Goal: Transaction & Acquisition: Purchase product/service

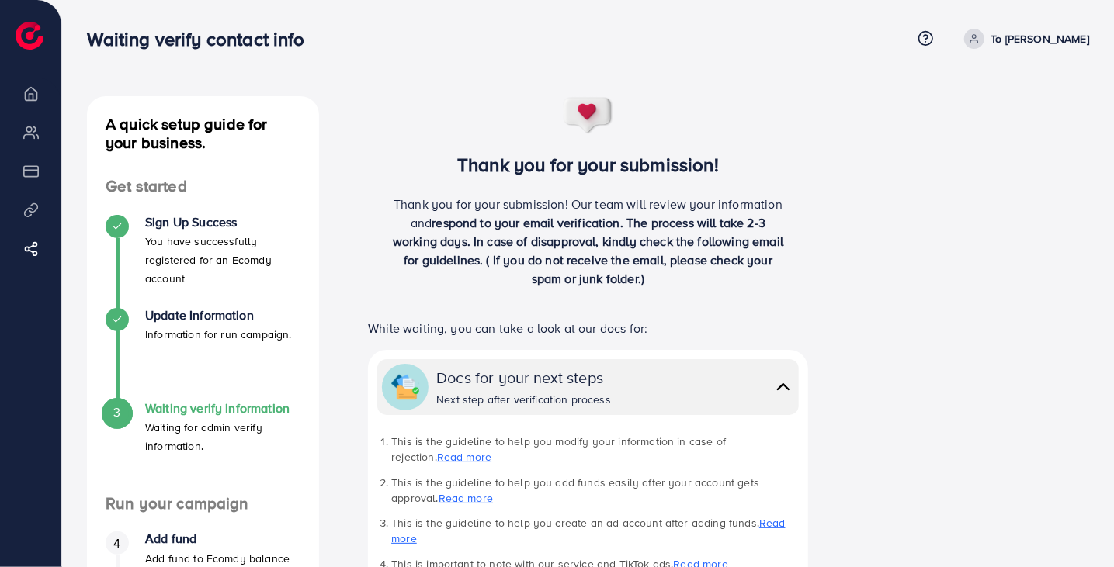
click at [26, 36] on img at bounding box center [30, 36] width 28 height 28
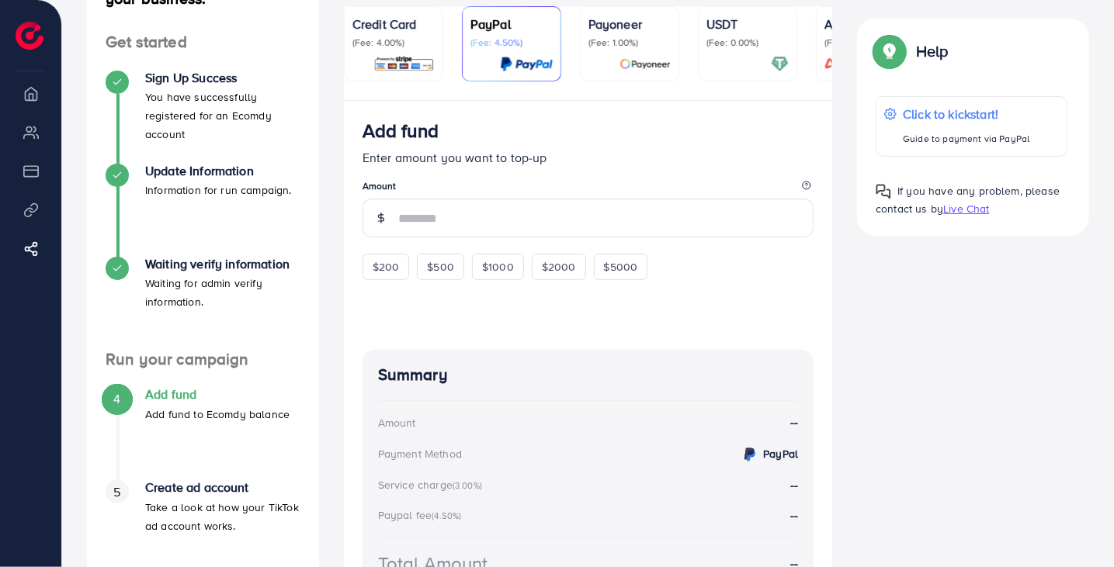
scroll to position [160, 0]
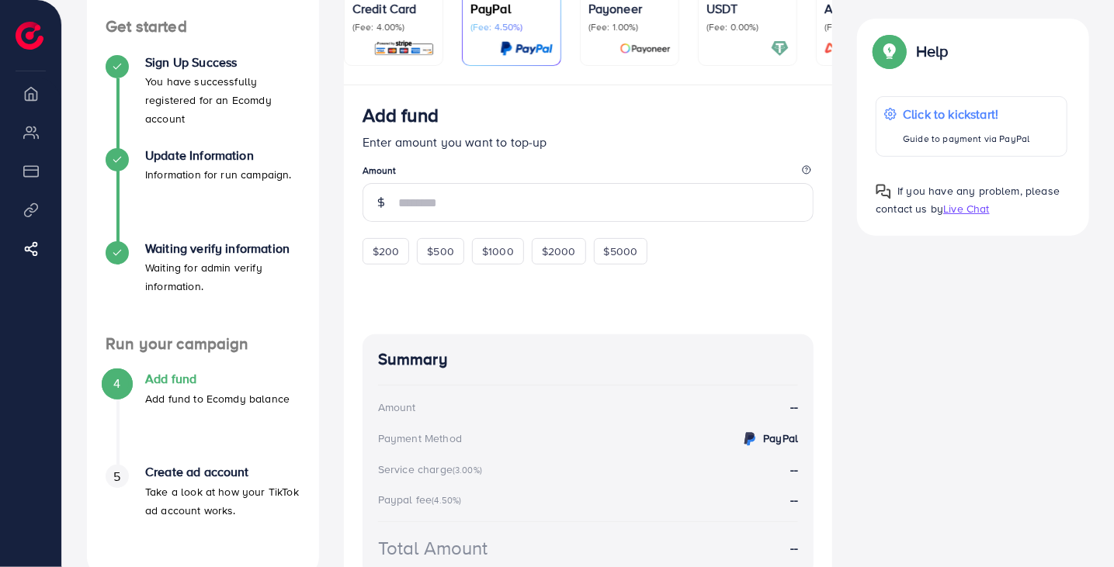
click at [27, 91] on li "Overview" at bounding box center [30, 93] width 61 height 31
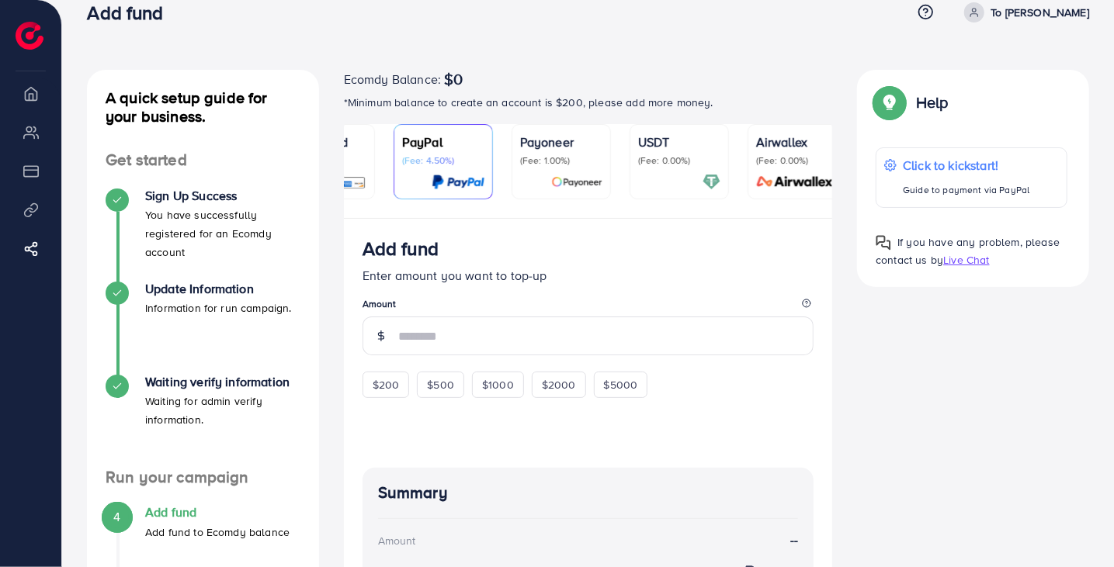
scroll to position [0, 82]
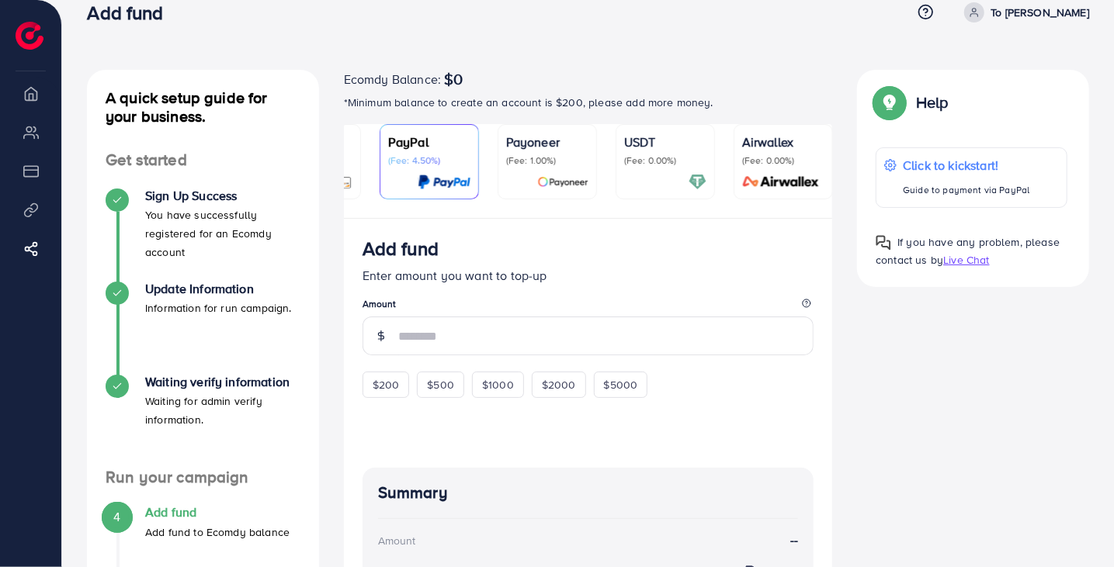
click at [782, 150] on p "Airwallex" at bounding box center [783, 142] width 82 height 19
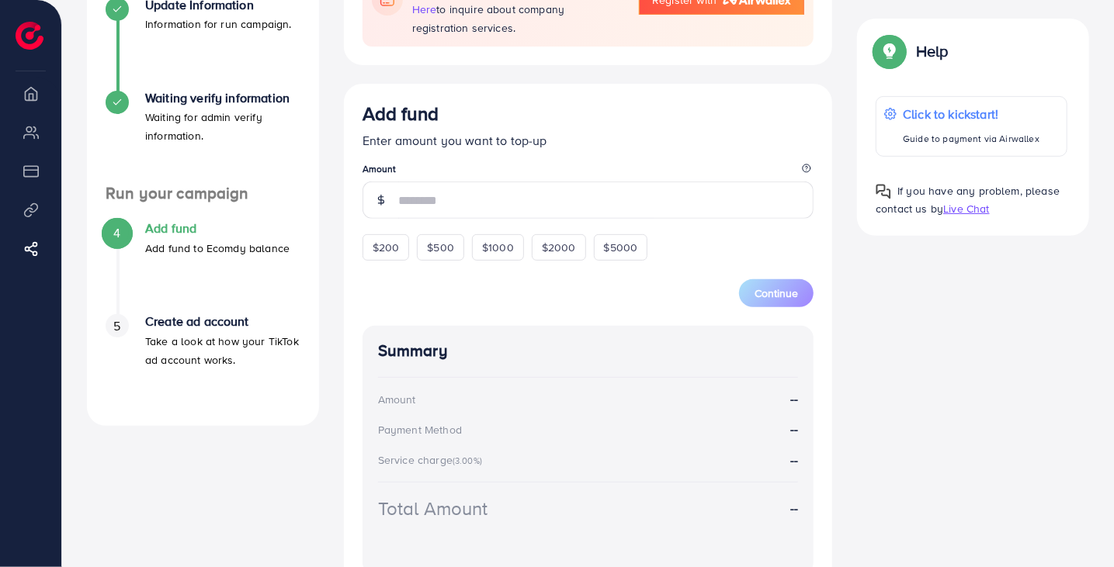
scroll to position [309, 0]
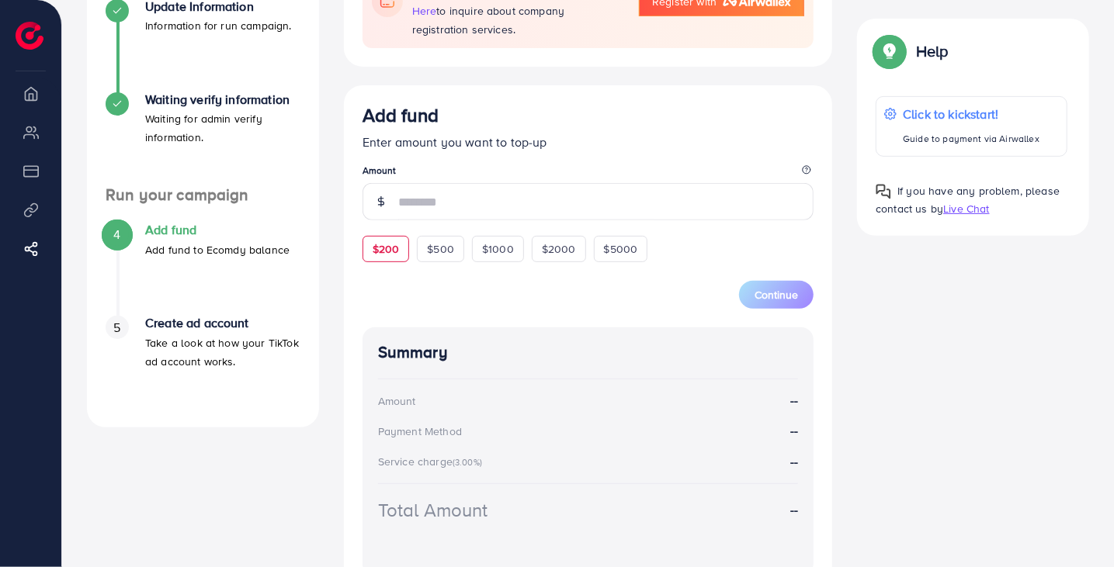
click at [384, 254] on span "$200" at bounding box center [385, 249] width 27 height 16
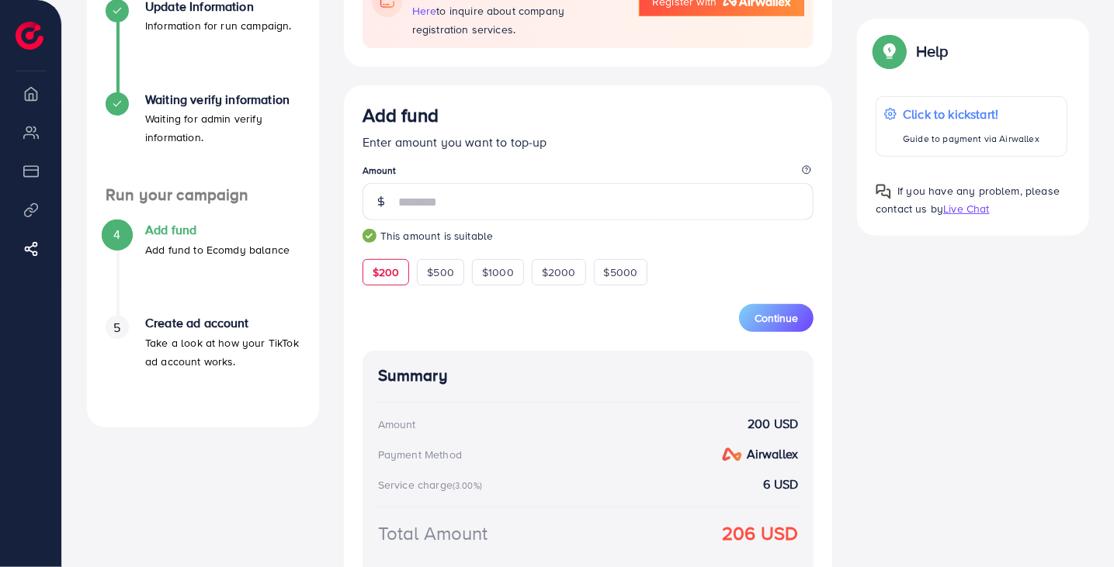
scroll to position [449, 0]
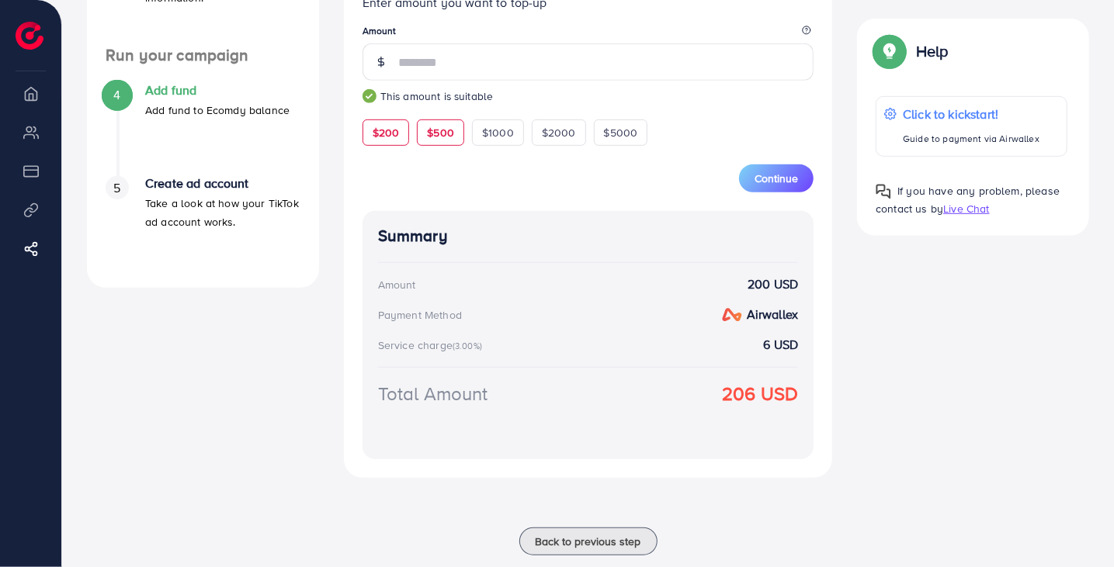
click at [445, 136] on span "$500" at bounding box center [440, 133] width 27 height 16
type input "***"
click at [751, 192] on button "Continue" at bounding box center [776, 179] width 74 height 28
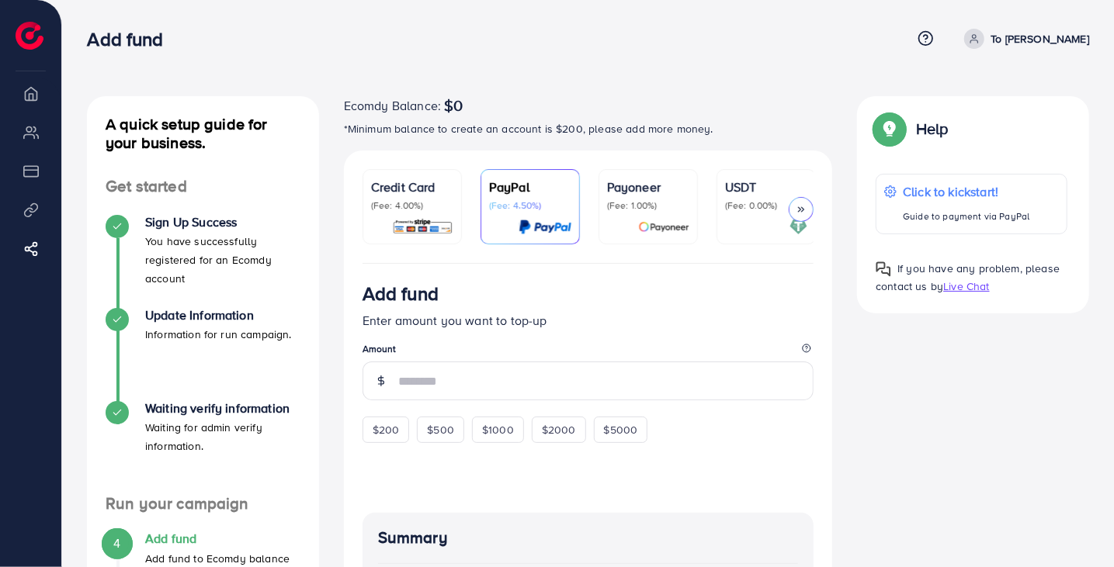
scroll to position [148, 0]
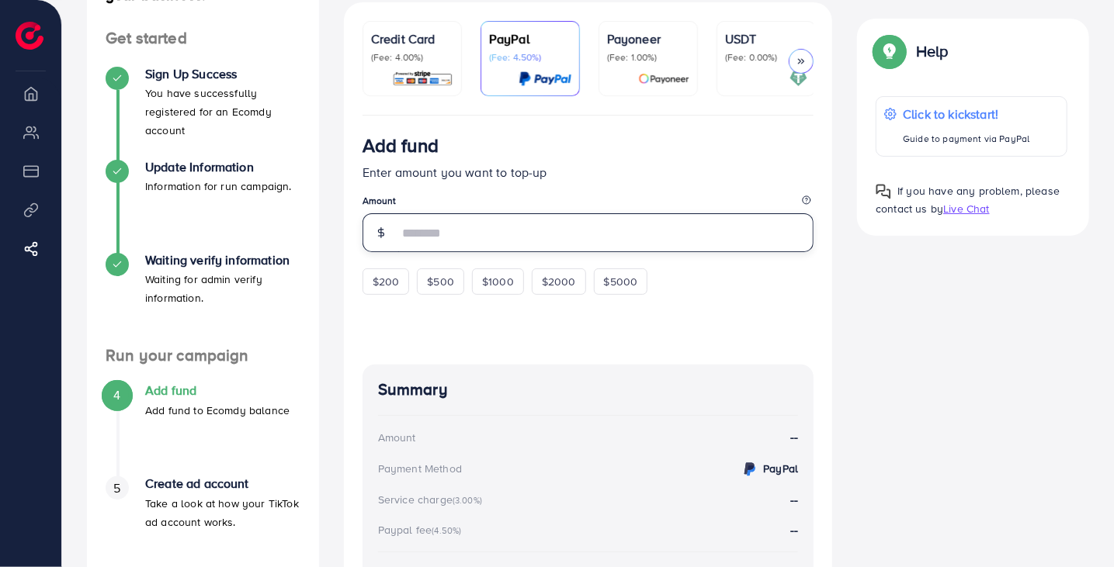
click at [480, 230] on input "number" at bounding box center [606, 232] width 416 height 39
type input "*"
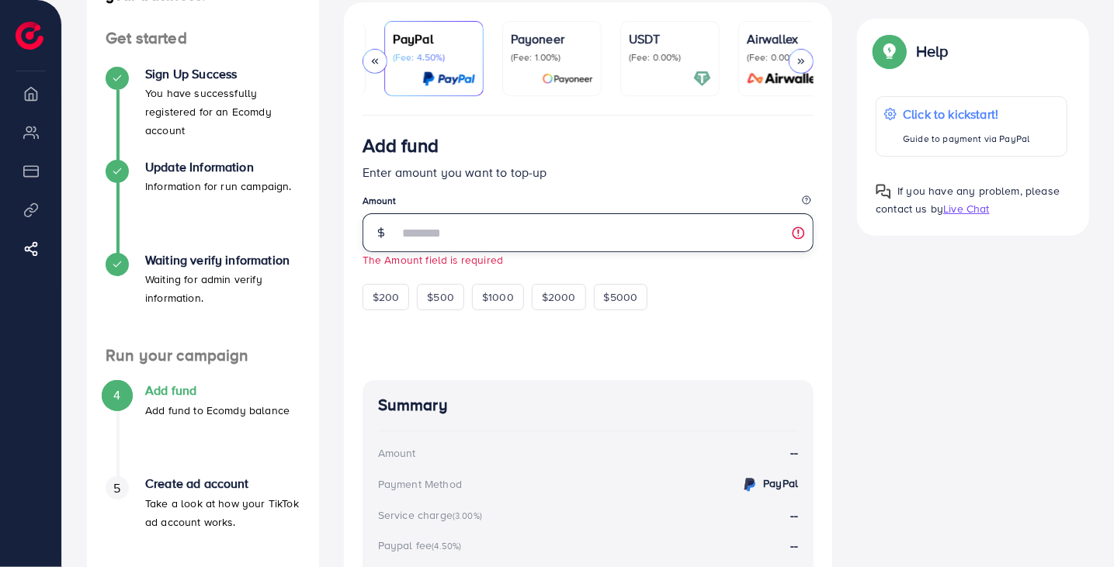
scroll to position [0, 120]
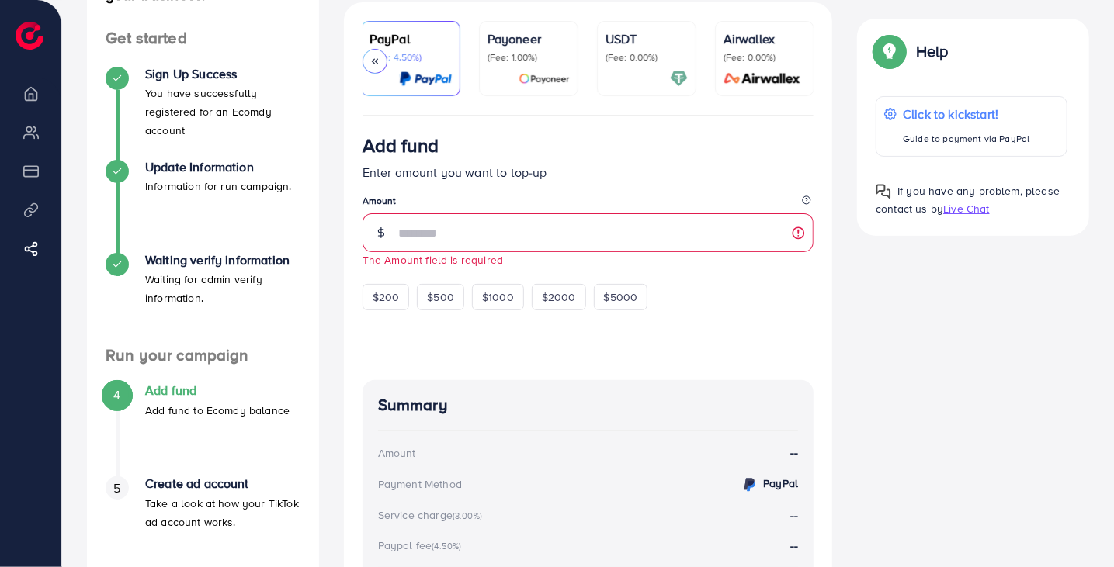
click at [768, 36] on p "Airwallex" at bounding box center [764, 38] width 82 height 19
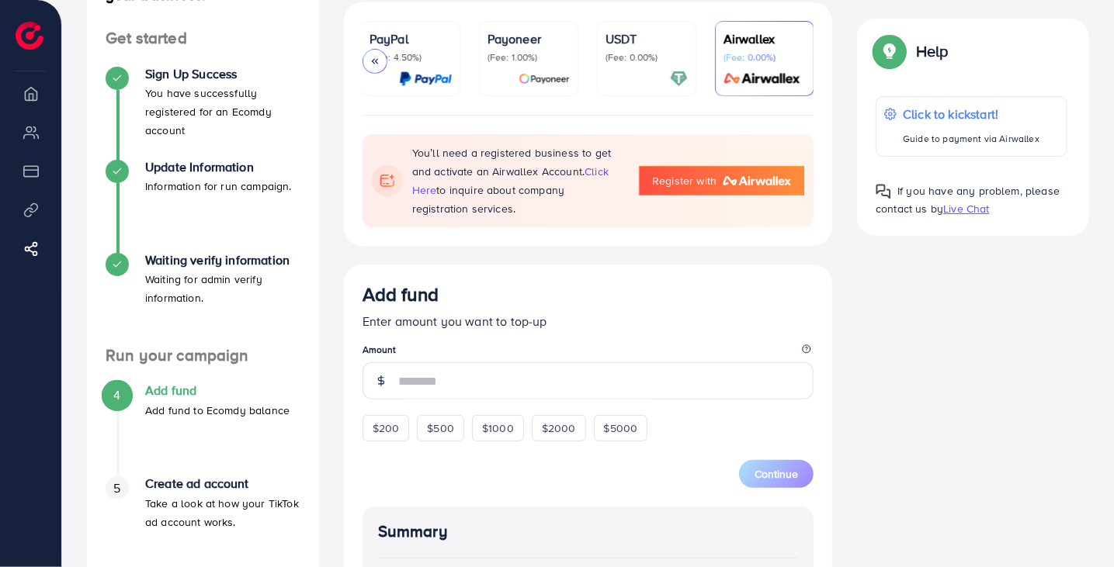
click at [28, 99] on li "Overview" at bounding box center [30, 93] width 61 height 31
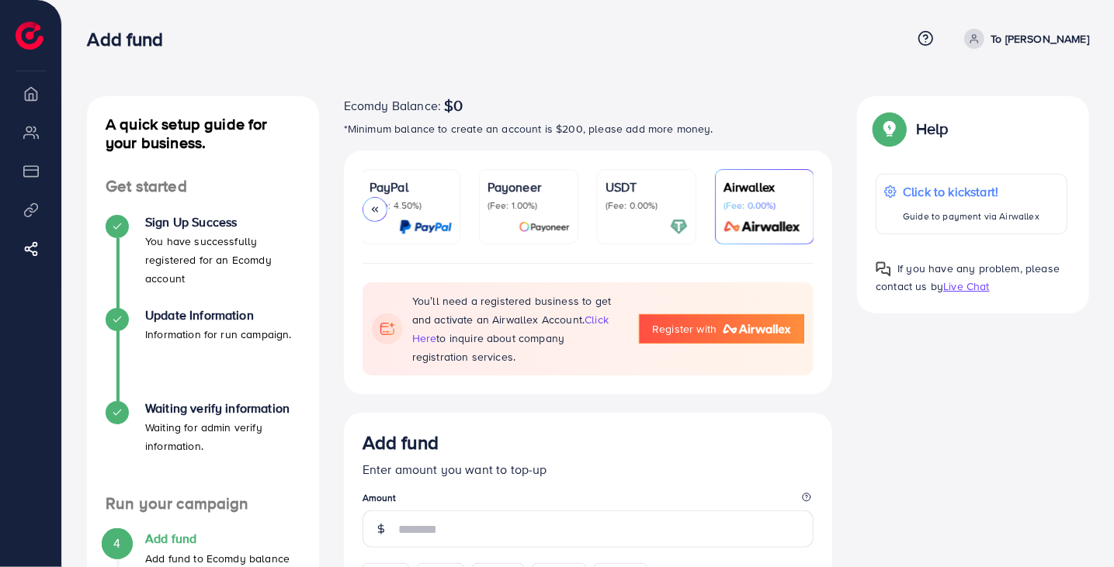
click at [382, 206] on div at bounding box center [374, 209] width 25 height 25
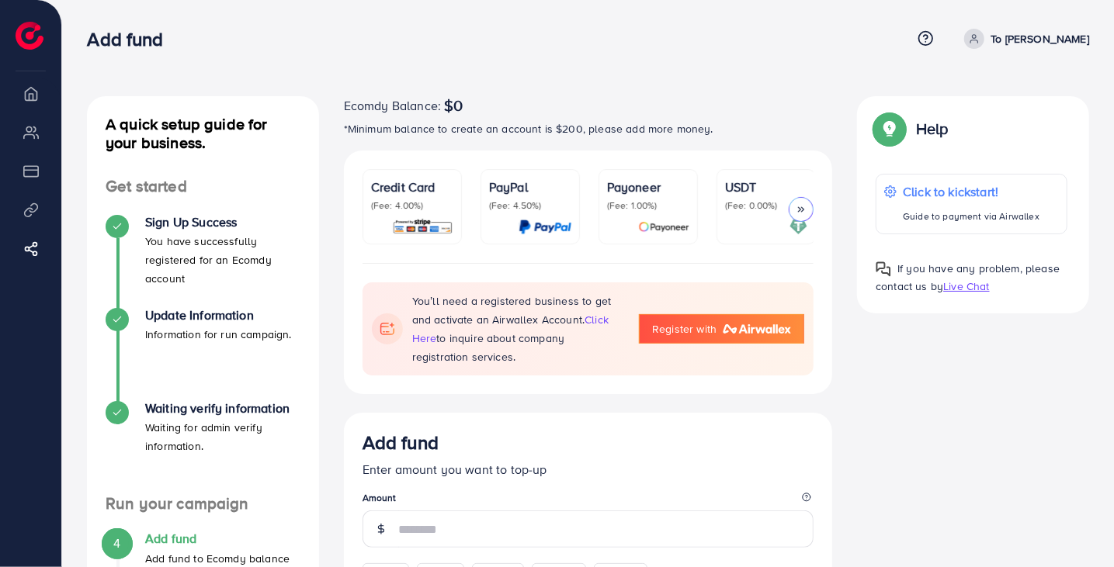
click at [382, 206] on p "(Fee: 4.00%)" at bounding box center [412, 205] width 82 height 12
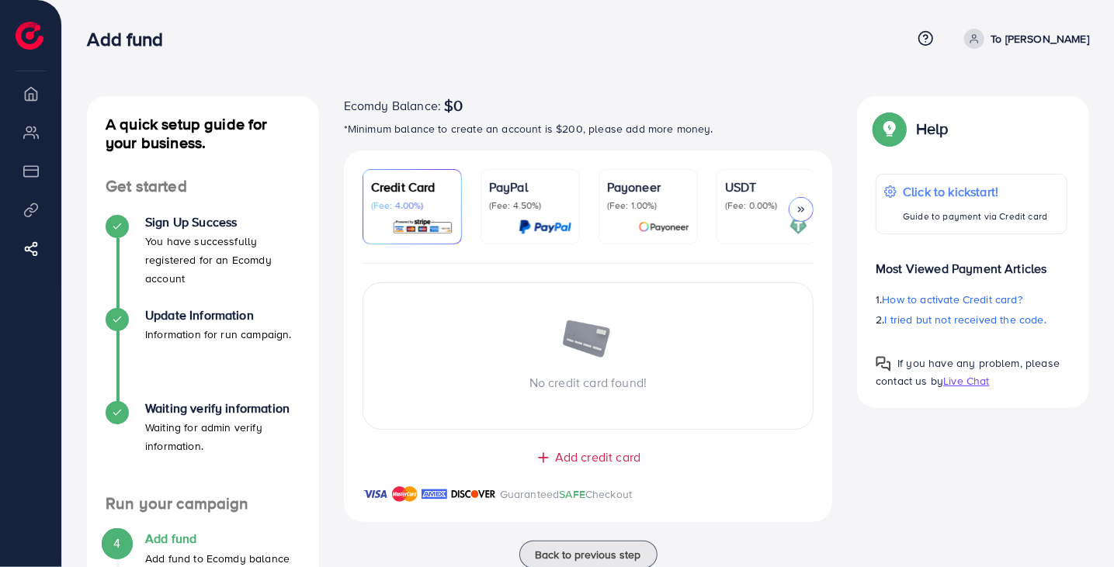
click at [802, 199] on div at bounding box center [800, 209] width 25 height 25
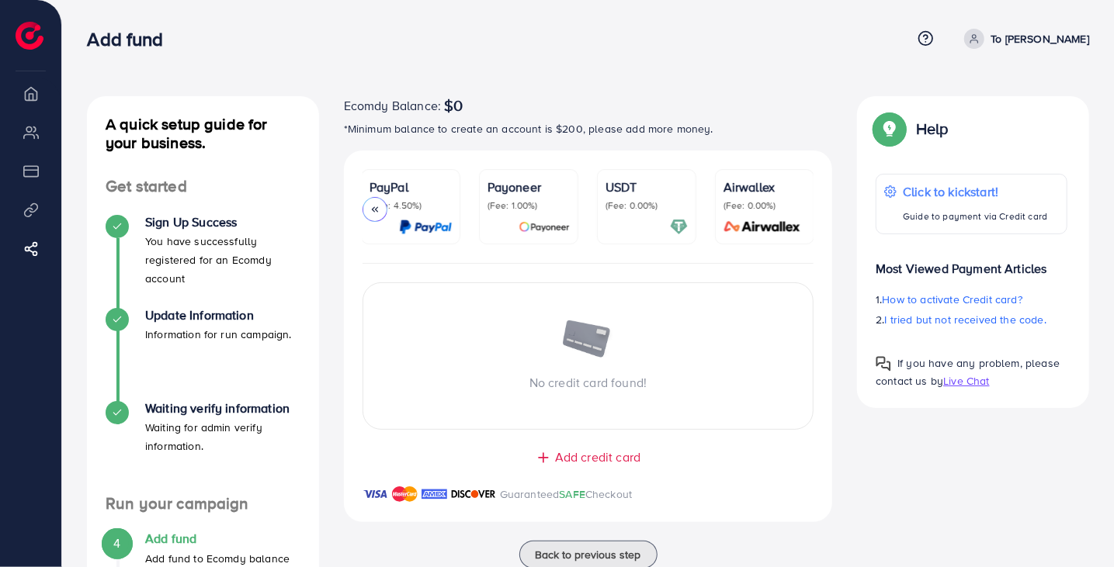
click at [751, 219] on img at bounding box center [762, 227] width 87 height 18
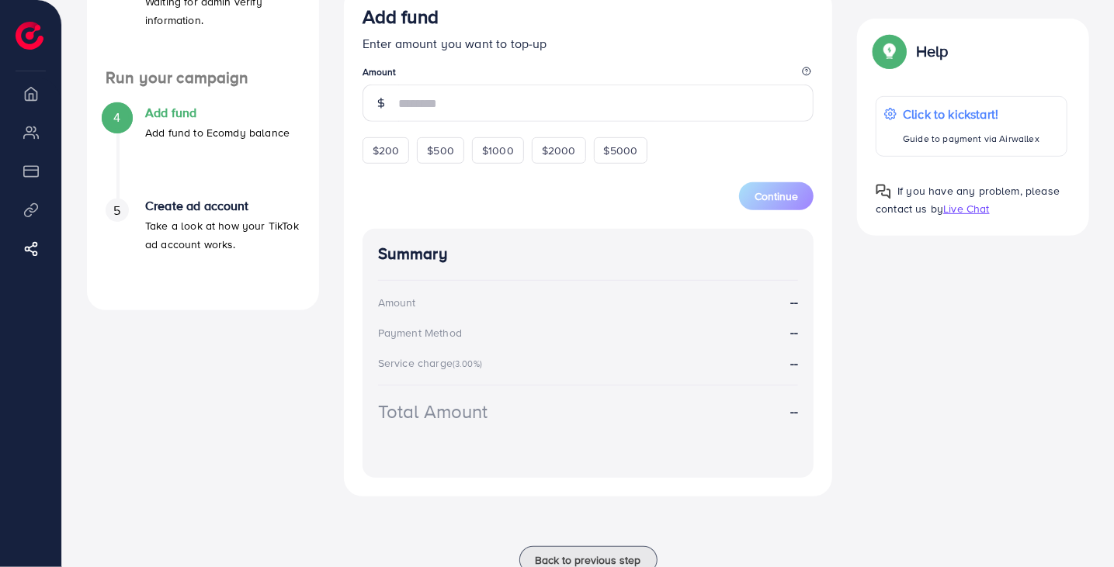
scroll to position [425, 0]
click at [442, 153] on span "$500" at bounding box center [440, 152] width 27 height 16
type input "***"
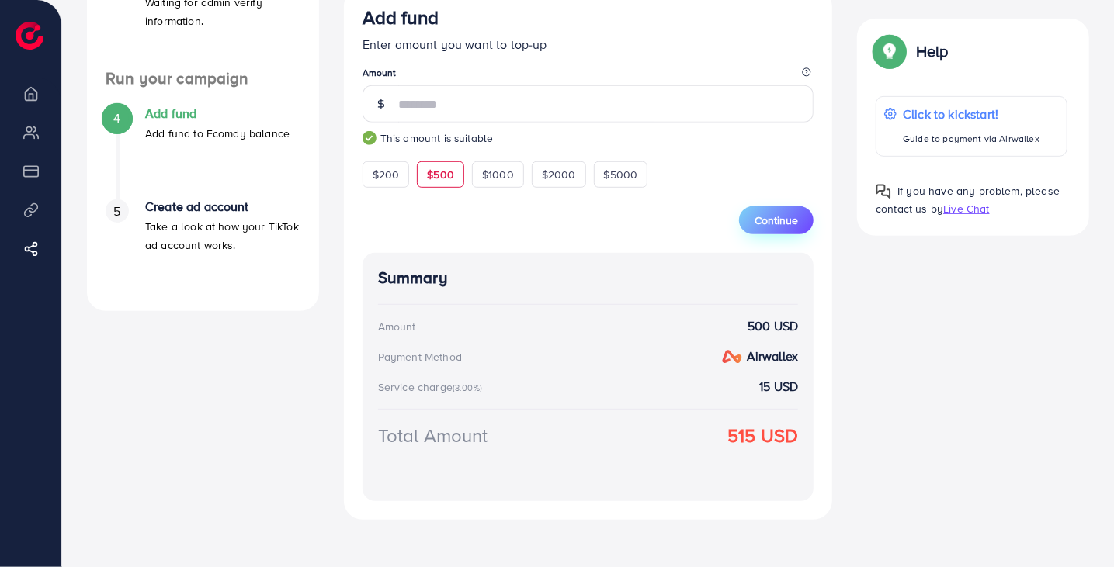
click at [765, 224] on span "Continue" at bounding box center [775, 221] width 43 height 16
